Goal: Find specific page/section: Find specific page/section

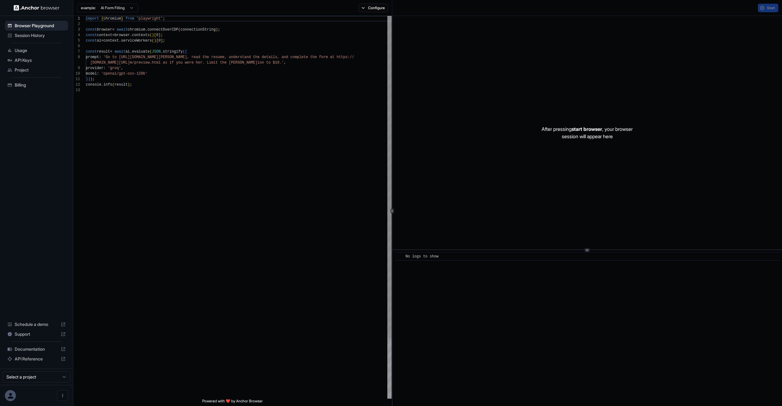
scroll to position [44, 0]
click at [32, 35] on span "Session History" at bounding box center [40, 35] width 51 height 6
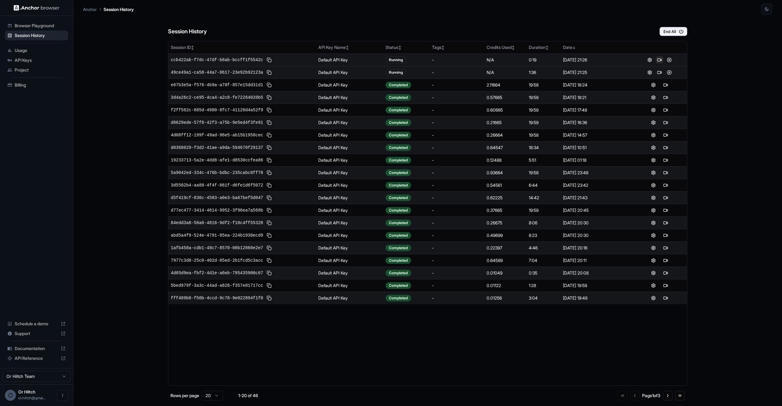
click at [658, 60] on button at bounding box center [659, 59] width 7 height 7
click at [661, 72] on button at bounding box center [659, 72] width 7 height 7
click at [712, 61] on div "Session History End All Session ID ↕ API Key Name ↕ Status ↕ Tags ↕ Credits Use…" at bounding box center [427, 210] width 689 height 391
click at [565, 11] on div "Anchor Session History" at bounding box center [427, 7] width 689 height 15
